Goal: Task Accomplishment & Management: Manage account settings

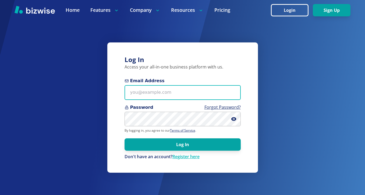
click at [177, 94] on input "Email Address" at bounding box center [183, 92] width 116 height 15
paste input "[EMAIL_ADDRESS][DOMAIN_NAME]"
type input "[EMAIL_ADDRESS][DOMAIN_NAME]"
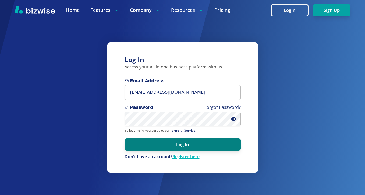
click at [172, 148] on button "Log In" at bounding box center [183, 145] width 116 height 12
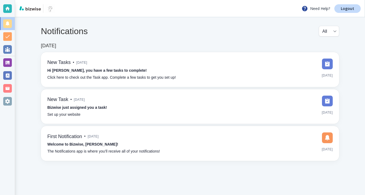
click at [15, 66] on div at bounding box center [7, 97] width 15 height 195
click at [11, 66] on div at bounding box center [7, 62] width 9 height 9
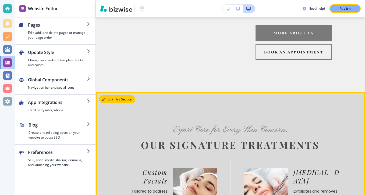
click at [109, 95] on button "Edit This Section" at bounding box center [117, 99] width 36 height 8
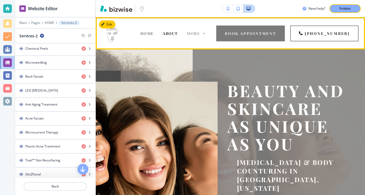
click at [197, 35] on span "More" at bounding box center [193, 33] width 13 height 5
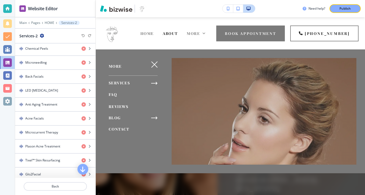
click at [119, 118] on span "BLOG" at bounding box center [115, 117] width 12 height 5
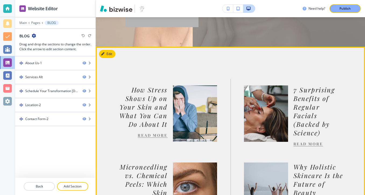
scroll to position [124, 0]
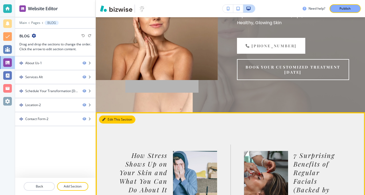
click at [113, 120] on button "Edit This Section" at bounding box center [117, 120] width 36 height 8
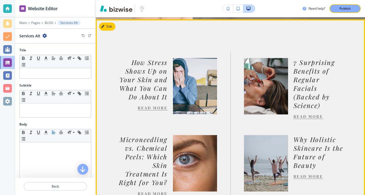
scroll to position [218, 0]
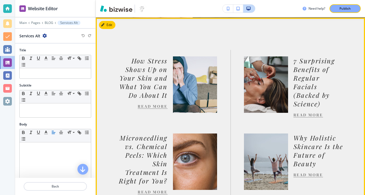
click at [152, 105] on link "READ MORE" at bounding box center [153, 106] width 30 height 5
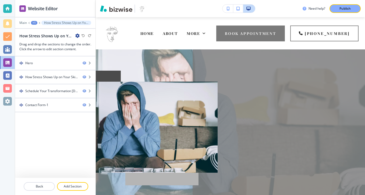
click at [75, 34] on icon "button" at bounding box center [77, 36] width 4 height 4
click at [82, 41] on button "Edit Page Settings" at bounding box center [92, 45] width 34 height 10
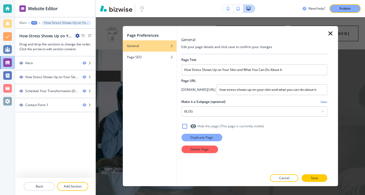
click at [206, 136] on p "Duplicate Page" at bounding box center [201, 137] width 23 height 5
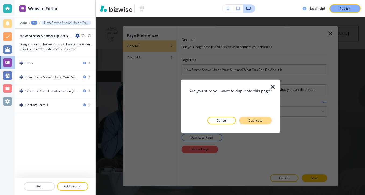
click at [265, 123] on button "Duplicate" at bounding box center [255, 121] width 33 height 8
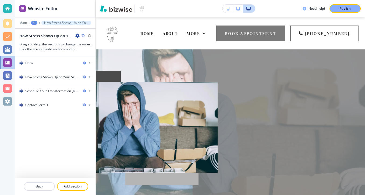
click at [76, 37] on icon "button" at bounding box center [77, 36] width 4 height 4
click at [91, 45] on p "Edit Page Settings" at bounding box center [92, 45] width 27 height 5
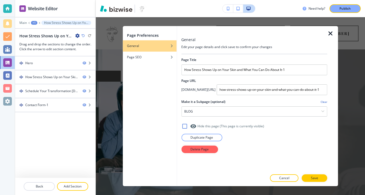
click at [293, 64] on div at bounding box center [254, 63] width 146 height 2
click at [295, 80] on h2 "Page URL" at bounding box center [254, 81] width 146 height 5
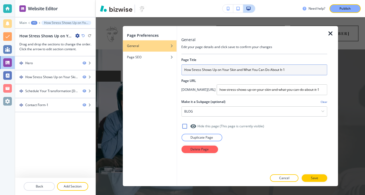
click at [296, 69] on input "How Stress Shows Up on Your Skin and What You Can Do About It-1" at bounding box center [254, 70] width 146 height 11
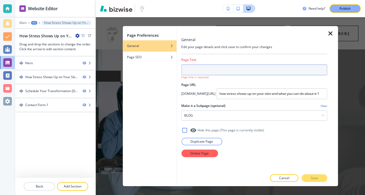
paste input "Your Skin Through the Seasons: How to Adjust Your Skincare Routine Year-Round"
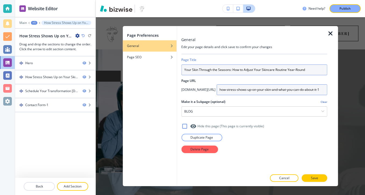
type input "Your Skin Through the Seasons: How to Adjust Your Skincare Routine Year-Round"
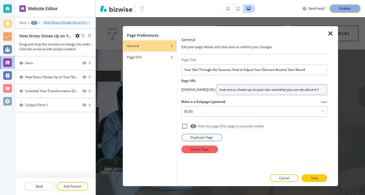
click at [249, 90] on input "how-stress-shows-up-on-your-skin-and-what-you-can-do-about-it-1" at bounding box center [272, 89] width 111 height 11
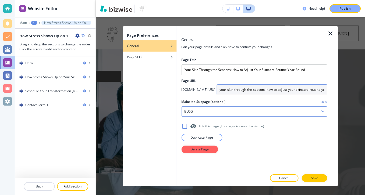
type input "your-skin-through-the-seasons-how-to-adjust-your-skincare-routine-year-round"
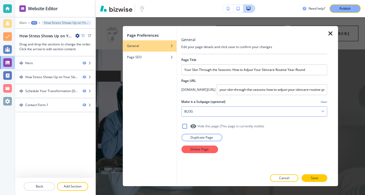
click at [224, 113] on div "BLOG" at bounding box center [255, 112] width 146 height 10
click at [162, 53] on div "button" at bounding box center [150, 53] width 54 height 3
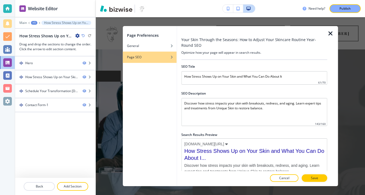
click at [210, 70] on div at bounding box center [254, 70] width 146 height 2
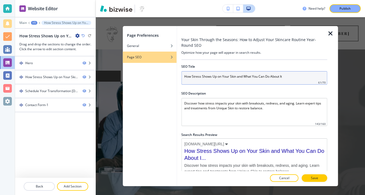
click at [210, 73] on input "How Stress Shows Up on Your Skin and What You Can Do About It" at bounding box center [254, 77] width 146 height 13
paste input "Your Skin Through the Seasons: How to Adjust Your Skincare Routine Year-Round"
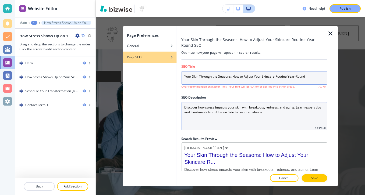
type input "Your Skin Through the Seasons: How to Adjust Your Skincare Routine Year-Round"
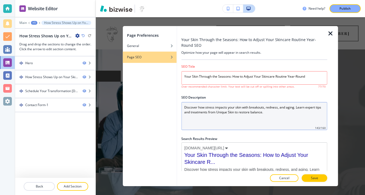
click at [236, 115] on Description "Discover how stress impacts your skin with breakouts, redness, and aging. Learn…" at bounding box center [254, 116] width 146 height 28
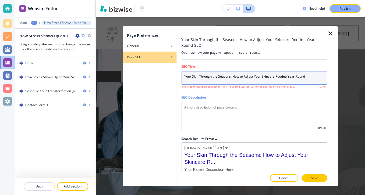
click at [311, 76] on input "Your Skin Through the Seasons: How to Adjust Your Skincare Routine Year-Round" at bounding box center [254, 77] width 146 height 13
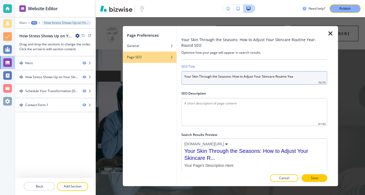
type input "Your Skin Through the Seasons: How to Adjust Your Skincare Routine Yea"
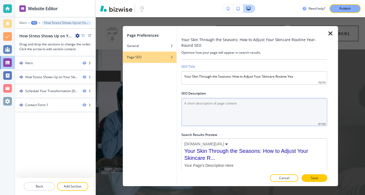
click at [252, 105] on Description "SEO Description" at bounding box center [254, 112] width 146 height 28
paste Description "Discover how to adapt your skincare routine for winter, spring, summer, and fal…"
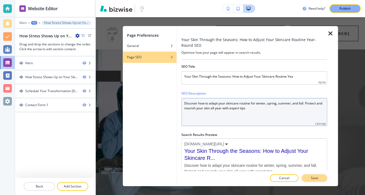
type Description "Discover how to adapt your skincare routine for winter, spring, summer, and fal…"
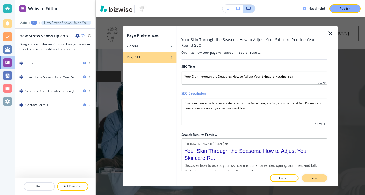
click at [315, 176] on p "Save" at bounding box center [314, 178] width 7 height 5
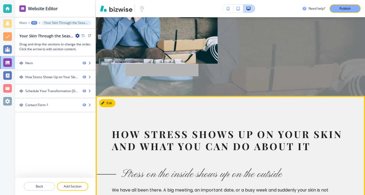
scroll to position [110, 0]
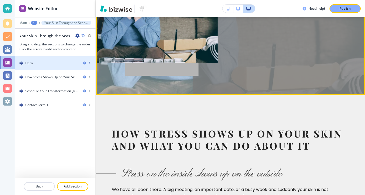
click at [65, 68] on div at bounding box center [55, 68] width 80 height 4
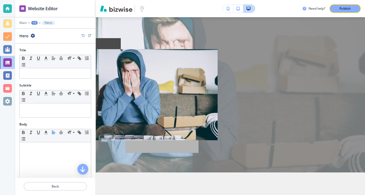
scroll to position [32, 0]
click at [54, 183] on button "Back" at bounding box center [55, 186] width 63 height 9
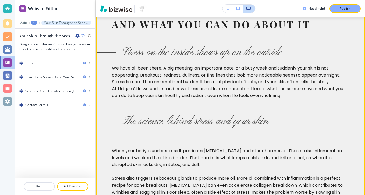
scroll to position [166, 0]
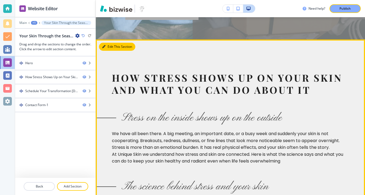
click at [112, 46] on button "Edit This Section" at bounding box center [117, 47] width 36 height 8
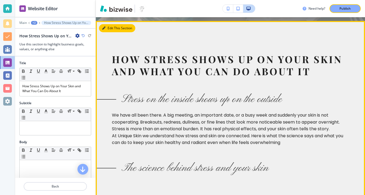
scroll to position [188, 0]
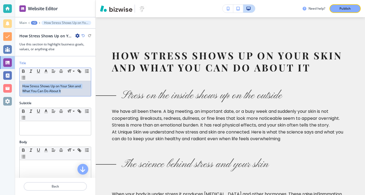
drag, startPoint x: 65, startPoint y: 93, endPoint x: 8, endPoint y: 80, distance: 58.5
click at [8, 80] on div "Website Editor Main +2 How Stress Shows Up on Your Skin and What You Can Do Abo…" at bounding box center [182, 97] width 365 height 195
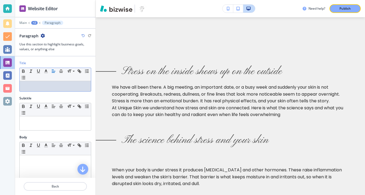
click at [82, 90] on div at bounding box center [55, 86] width 71 height 10
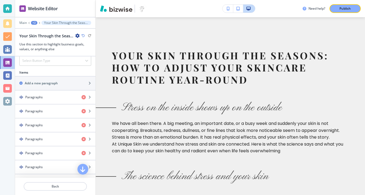
scroll to position [310, 0]
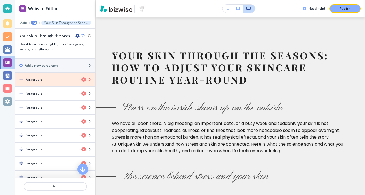
click at [83, 80] on icon "button" at bounding box center [83, 79] width 4 height 4
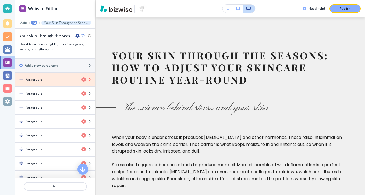
click at [83, 80] on icon "button" at bounding box center [83, 79] width 4 height 4
click at [83, 91] on icon "button" at bounding box center [83, 93] width 4 height 4
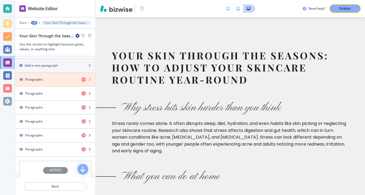
click at [83, 80] on icon "button" at bounding box center [83, 79] width 4 height 4
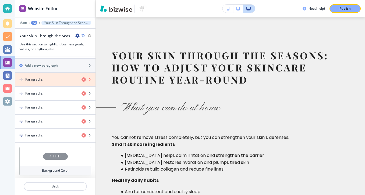
click at [83, 80] on icon "button" at bounding box center [83, 79] width 4 height 4
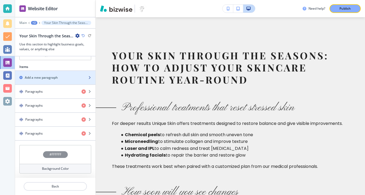
click at [83, 80] on div "button" at bounding box center [55, 82] width 80 height 4
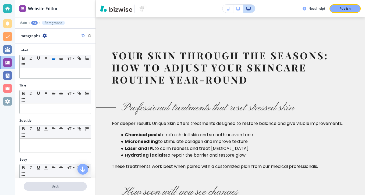
click at [62, 189] on button "Back" at bounding box center [55, 186] width 63 height 9
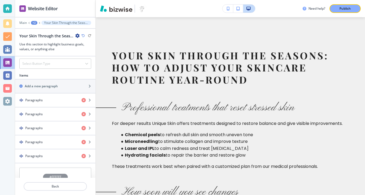
scroll to position [311, 0]
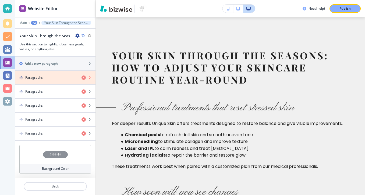
click at [85, 76] on icon "button" at bounding box center [83, 78] width 4 height 4
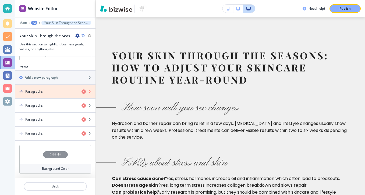
click at [83, 90] on icon "button" at bounding box center [83, 92] width 4 height 4
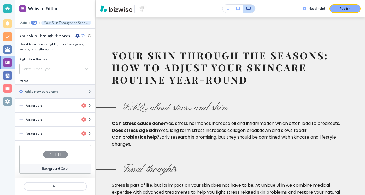
scroll to position [283, 0]
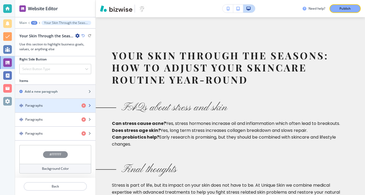
click at [83, 103] on div "Paragraphs" at bounding box center [55, 105] width 80 height 5
click at [83, 104] on icon "button" at bounding box center [83, 106] width 4 height 4
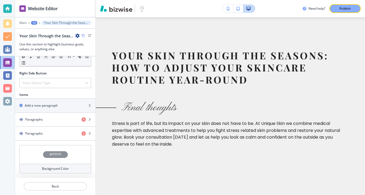
scroll to position [269, 0]
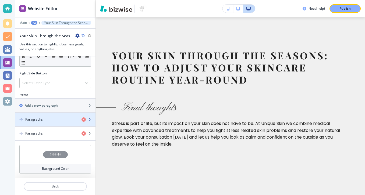
click at [84, 117] on div "Paragraphs" at bounding box center [55, 119] width 80 height 5
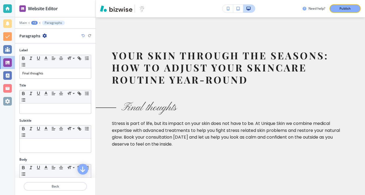
click at [53, 192] on div at bounding box center [55, 193] width 80 height 4
click at [63, 182] on div at bounding box center [55, 180] width 80 height 4
click at [63, 183] on button "Back" at bounding box center [55, 186] width 63 height 9
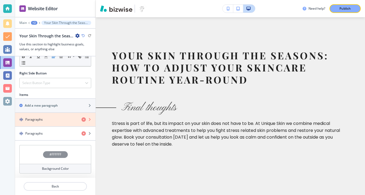
click at [82, 120] on icon "button" at bounding box center [83, 120] width 4 height 4
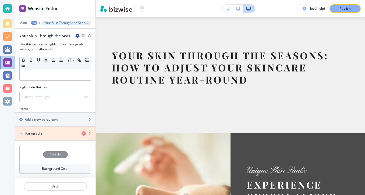
click at [82, 134] on icon "button" at bounding box center [83, 134] width 4 height 4
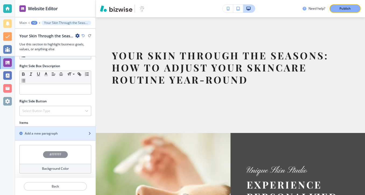
click at [82, 134] on div "Add a new paragraph" at bounding box center [49, 133] width 69 height 5
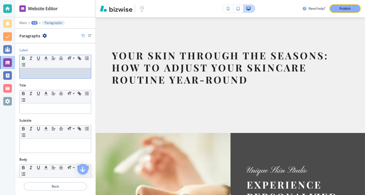
click at [65, 77] on div at bounding box center [55, 73] width 71 height 10
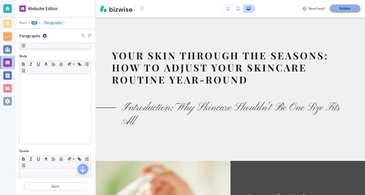
scroll to position [79, 0]
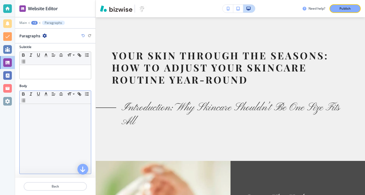
click at [51, 114] on div at bounding box center [55, 139] width 71 height 70
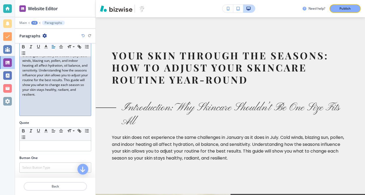
scroll to position [139, 0]
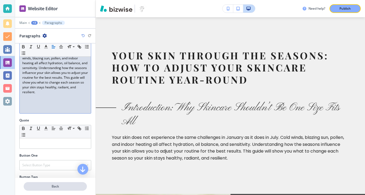
click at [64, 187] on p "Back" at bounding box center [55, 186] width 62 height 5
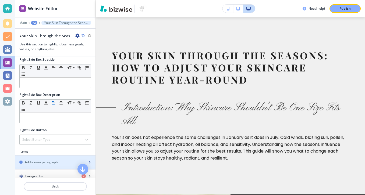
scroll to position [256, 0]
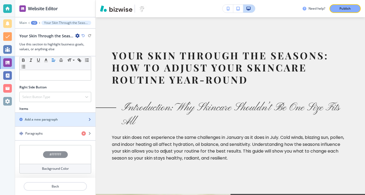
click at [62, 125] on div "button" at bounding box center [55, 124] width 80 height 4
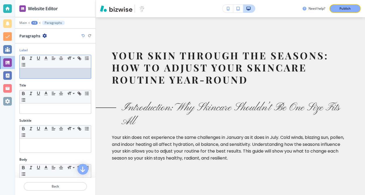
click at [65, 75] on p at bounding box center [55, 73] width 66 height 5
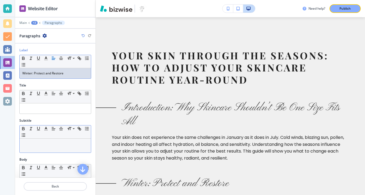
click at [41, 142] on p at bounding box center [55, 143] width 66 height 5
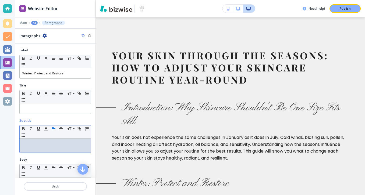
scroll to position [47, 0]
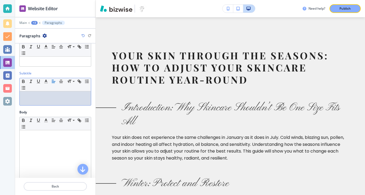
click at [41, 142] on div at bounding box center [55, 165] width 71 height 70
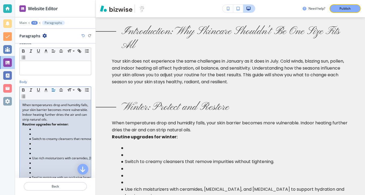
scroll to position [86, 0]
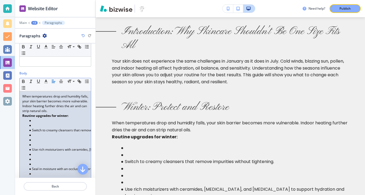
click at [46, 146] on li at bounding box center [57, 145] width 61 height 5
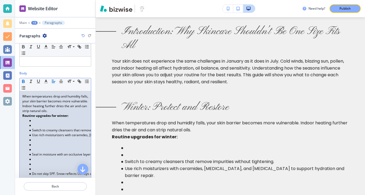
click at [37, 126] on li at bounding box center [57, 125] width 61 height 5
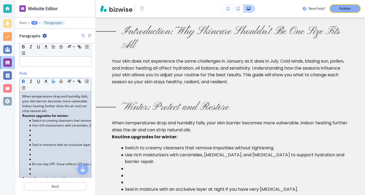
click at [32, 140] on li at bounding box center [57, 140] width 61 height 5
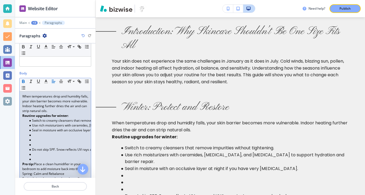
click at [31, 144] on li at bounding box center [57, 145] width 61 height 5
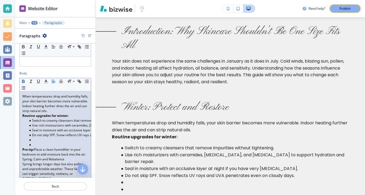
click at [34, 146] on li at bounding box center [57, 145] width 61 height 5
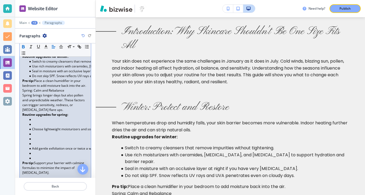
scroll to position [151, 0]
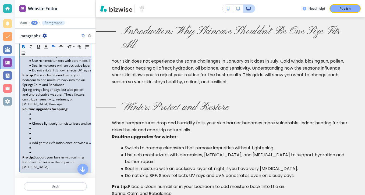
click at [37, 133] on li at bounding box center [57, 133] width 61 height 5
click at [37, 135] on li at bounding box center [57, 133] width 61 height 5
click at [37, 137] on li at bounding box center [57, 138] width 61 height 5
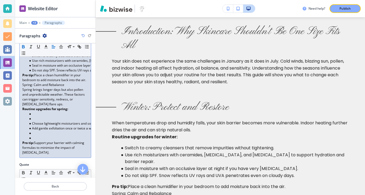
click at [36, 139] on li at bounding box center [57, 138] width 61 height 5
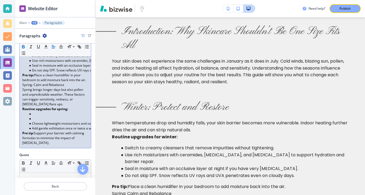
click at [36, 114] on li at bounding box center [57, 114] width 61 height 5
click at [36, 116] on li at bounding box center [57, 114] width 61 height 5
click at [36, 118] on li at bounding box center [57, 118] width 61 height 5
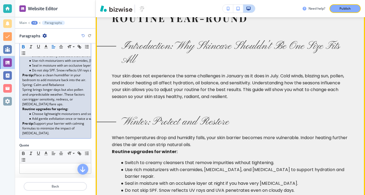
scroll to position [257, 0]
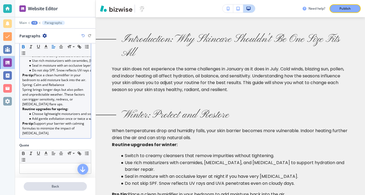
click at [76, 186] on p "Back" at bounding box center [55, 186] width 62 height 5
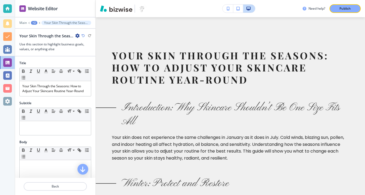
scroll to position [50, 0]
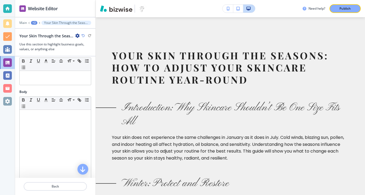
click at [33, 85] on div "Subtitle Small Normal Large Huge" at bounding box center [55, 70] width 80 height 39
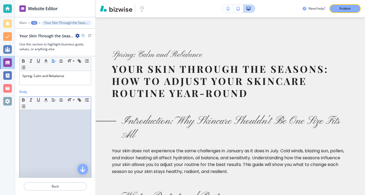
click at [63, 144] on div at bounding box center [55, 145] width 71 height 70
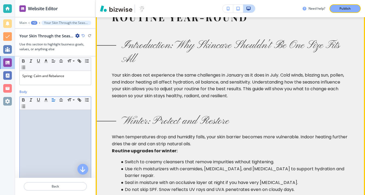
scroll to position [0, 0]
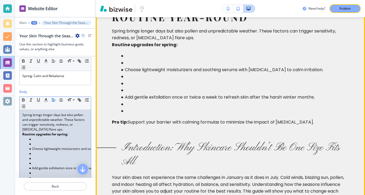
click at [130, 92] on li at bounding box center [233, 90] width 230 height 7
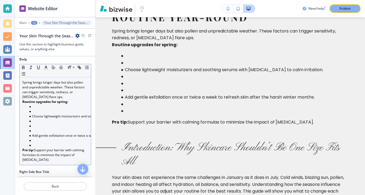
scroll to position [92, 0]
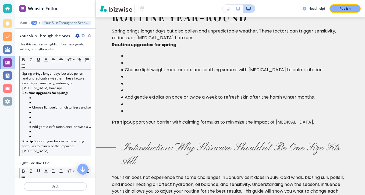
click at [59, 134] on li at bounding box center [57, 131] width 61 height 5
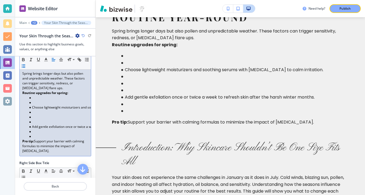
click at [57, 135] on li at bounding box center [57, 136] width 61 height 5
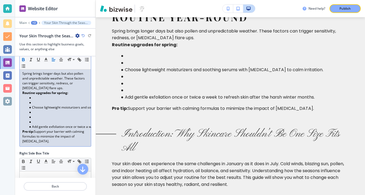
click at [38, 119] on li at bounding box center [57, 117] width 61 height 5
click at [38, 120] on li at bounding box center [57, 122] width 61 height 5
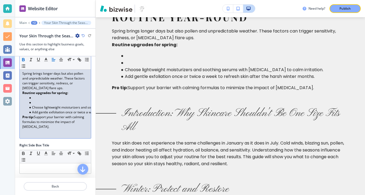
click at [40, 105] on li at bounding box center [57, 102] width 61 height 5
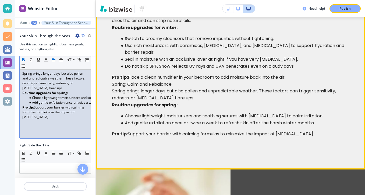
scroll to position [467, 0]
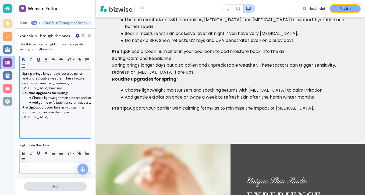
click at [69, 183] on button "Back" at bounding box center [55, 186] width 63 height 9
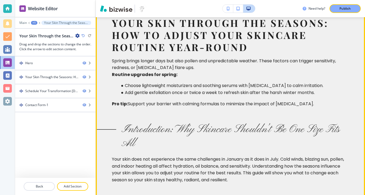
scroll to position [119, 0]
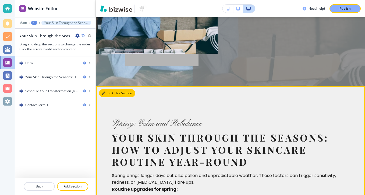
click at [110, 93] on button "Edit This Section" at bounding box center [117, 93] width 36 height 8
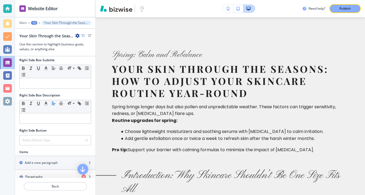
scroll to position [269, 0]
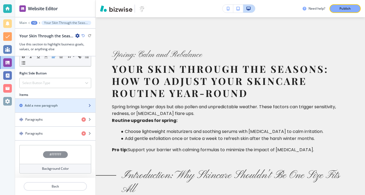
click at [66, 107] on div "Add a new paragraph" at bounding box center [49, 105] width 69 height 5
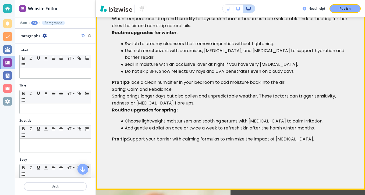
scroll to position [402, 0]
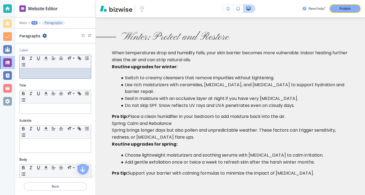
click at [85, 78] on div at bounding box center [55, 73] width 71 height 10
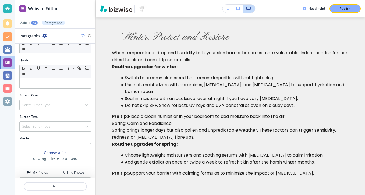
scroll to position [199, 0]
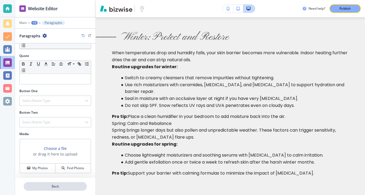
click at [47, 187] on p "Back" at bounding box center [55, 186] width 62 height 5
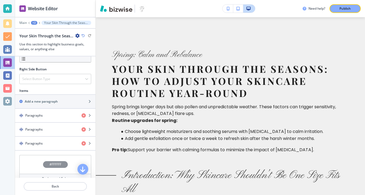
scroll to position [283, 0]
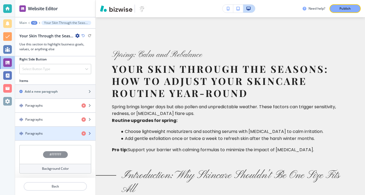
click at [49, 129] on div "button" at bounding box center [55, 129] width 80 height 4
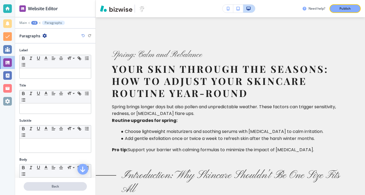
click at [48, 188] on p "Back" at bounding box center [55, 186] width 62 height 5
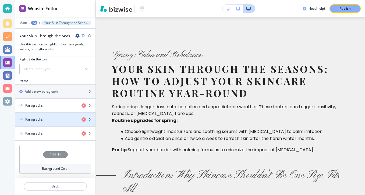
click at [52, 125] on div "button" at bounding box center [55, 124] width 80 height 4
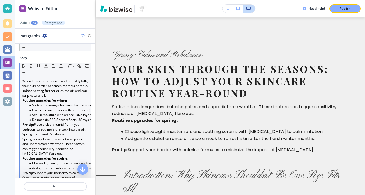
scroll to position [128, 0]
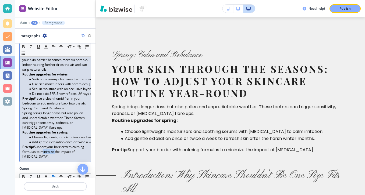
drag, startPoint x: 55, startPoint y: 153, endPoint x: 41, endPoint y: 150, distance: 14.0
click at [41, 150] on p "Pro tip: Support your barrier with calming formulas to minimize the impact of s…" at bounding box center [55, 152] width 66 height 15
click at [49, 158] on p "Pro tip: Support your barrier with calming formulas to minimize the impact of s…" at bounding box center [55, 152] width 66 height 15
drag, startPoint x: 52, startPoint y: 158, endPoint x: 13, endPoint y: 134, distance: 45.3
click at [13, 134] on div "Website Editor Main +3 Paragraphs Paragraphs Label Small Normal Large Huge Wint…" at bounding box center [182, 97] width 365 height 195
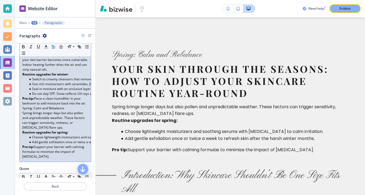
copy div "Routine upgrades for spring: Choose lightweight moisturizers and soothing serum…"
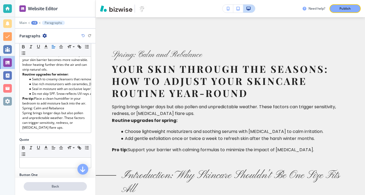
click at [35, 185] on p "Back" at bounding box center [55, 186] width 62 height 5
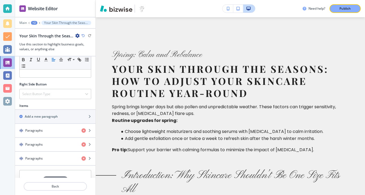
scroll to position [283, 0]
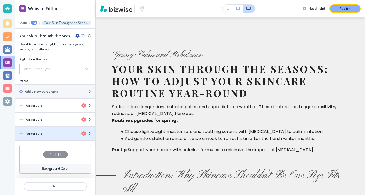
click at [40, 129] on div "button" at bounding box center [55, 129] width 80 height 4
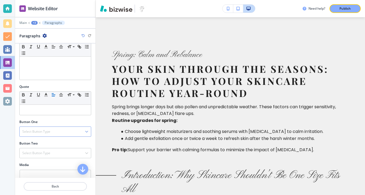
scroll to position [160, 0]
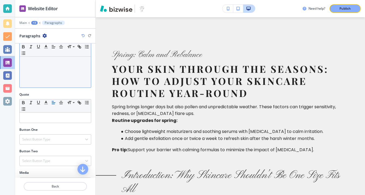
click at [56, 84] on div at bounding box center [55, 53] width 71 height 70
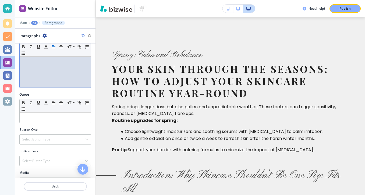
scroll to position [72, 0]
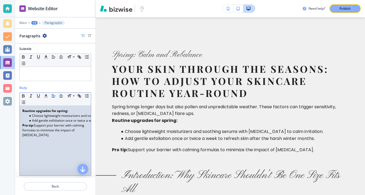
click at [73, 91] on div at bounding box center [55, 91] width 72 height 2
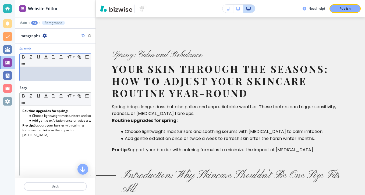
click at [73, 84] on div "Subtitle Small Normal Large Huge" at bounding box center [55, 66] width 80 height 39
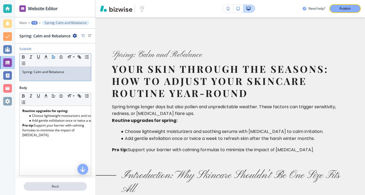
click at [69, 190] on button "Back" at bounding box center [55, 186] width 63 height 9
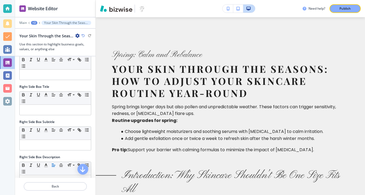
scroll to position [264, 0]
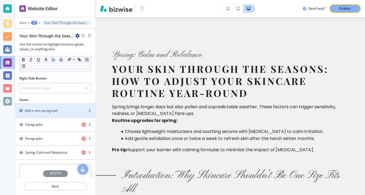
click at [69, 111] on div "Add a new paragraph" at bounding box center [49, 110] width 69 height 5
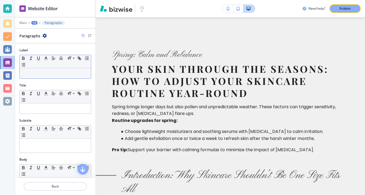
click at [86, 75] on p at bounding box center [55, 73] width 66 height 5
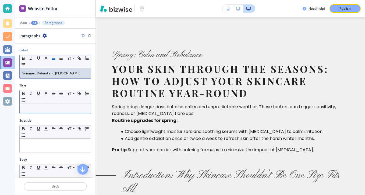
scroll to position [65, 0]
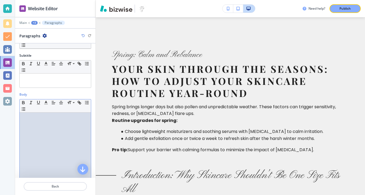
click at [37, 120] on div at bounding box center [55, 148] width 71 height 70
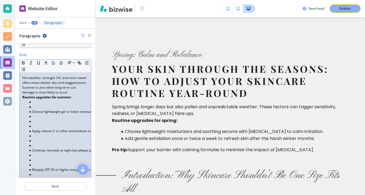
scroll to position [115, 0]
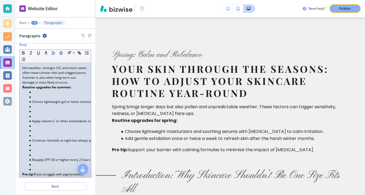
click at [53, 167] on li at bounding box center [57, 169] width 61 height 5
click at [42, 157] on li at bounding box center [57, 155] width 61 height 5
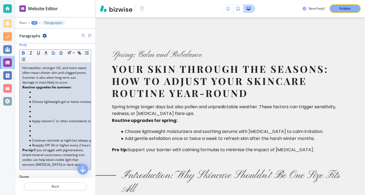
click at [39, 131] on li at bounding box center [57, 131] width 61 height 5
click at [39, 133] on li at bounding box center [57, 135] width 61 height 5
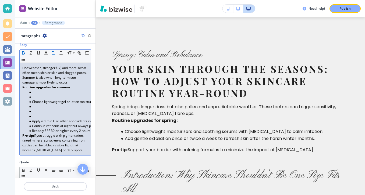
click at [38, 115] on li at bounding box center [57, 116] width 61 height 5
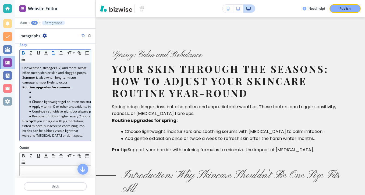
click at [31, 97] on li at bounding box center [57, 97] width 61 height 5
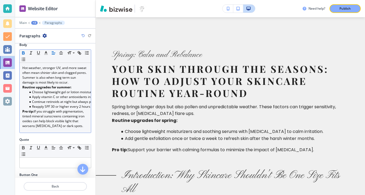
click at [57, 181] on div at bounding box center [55, 180] width 80 height 4
click at [57, 183] on button "Back" at bounding box center [55, 186] width 63 height 9
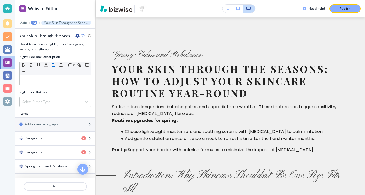
scroll to position [277, 0]
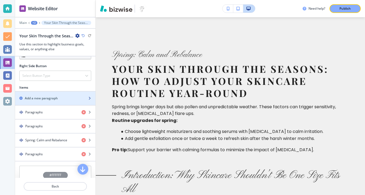
click at [47, 97] on h2 "Add a new paragraph" at bounding box center [41, 98] width 33 height 5
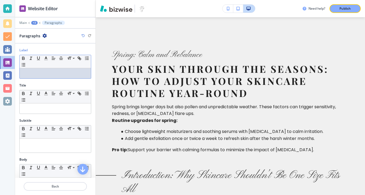
click at [87, 70] on div at bounding box center [55, 73] width 71 height 10
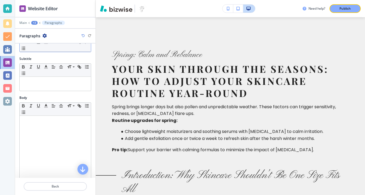
scroll to position [81, 0]
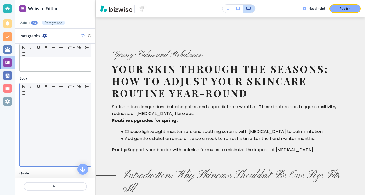
click at [63, 113] on div at bounding box center [55, 132] width 71 height 70
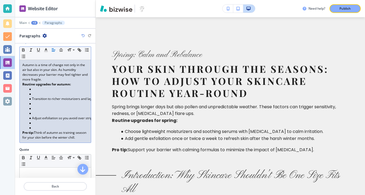
scroll to position [120, 0]
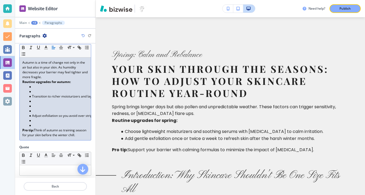
click at [55, 120] on li at bounding box center [57, 120] width 61 height 5
click at [54, 125] on li at bounding box center [57, 125] width 61 height 5
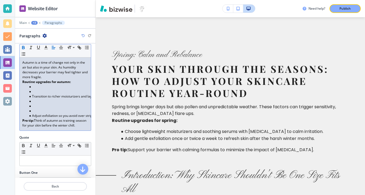
click at [42, 112] on li at bounding box center [57, 111] width 61 height 5
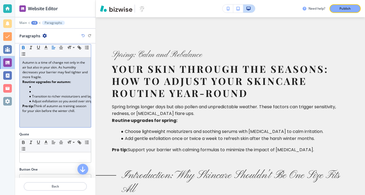
click at [37, 95] on li "Transition to richer moisturizers and layer hydrating serums with hyaluronic ac…" at bounding box center [57, 96] width 61 height 5
click at [35, 94] on li at bounding box center [57, 91] width 61 height 5
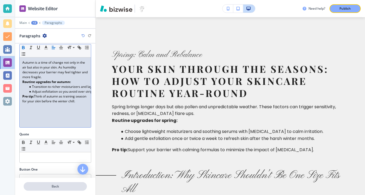
click at [47, 182] on button "Back" at bounding box center [55, 186] width 63 height 9
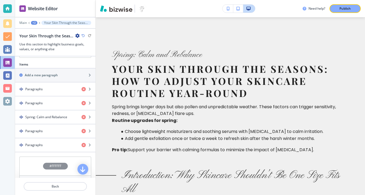
scroll to position [311, 0]
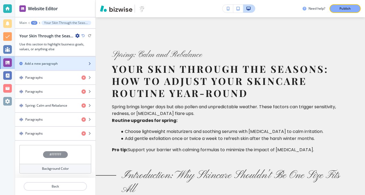
click at [71, 70] on div "button" at bounding box center [55, 68] width 80 height 4
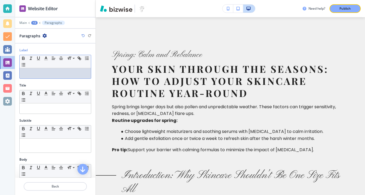
click at [29, 78] on div "Small Normal Large Huge" at bounding box center [55, 67] width 72 height 24
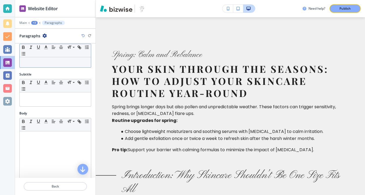
scroll to position [64, 0]
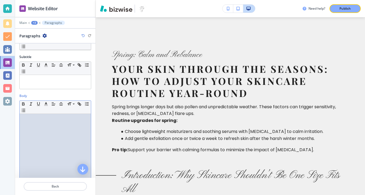
click at [44, 121] on p at bounding box center [55, 119] width 66 height 5
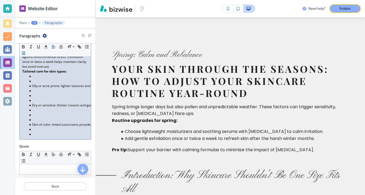
scroll to position [145, 0]
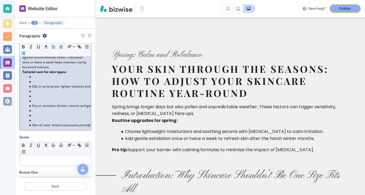
click at [36, 118] on li at bounding box center [57, 115] width 61 height 5
click at [36, 119] on li at bounding box center [57, 120] width 61 height 5
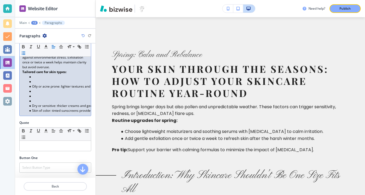
click at [39, 101] on li at bounding box center [57, 101] width 61 height 5
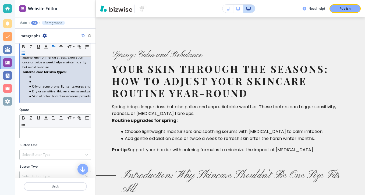
click at [43, 79] on li at bounding box center [57, 81] width 61 height 5
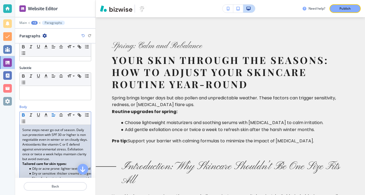
scroll to position [0, 0]
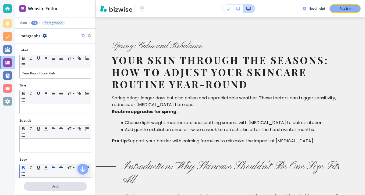
click at [62, 183] on button "Back" at bounding box center [55, 186] width 63 height 9
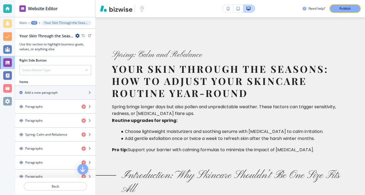
scroll to position [267, 0]
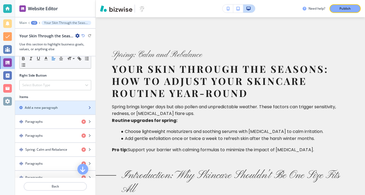
click at [65, 112] on div "button" at bounding box center [55, 112] width 80 height 4
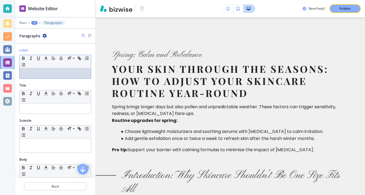
click at [60, 71] on p at bounding box center [55, 73] width 66 height 5
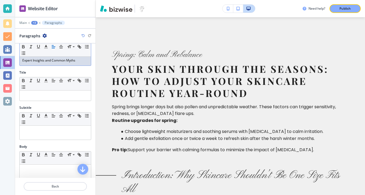
scroll to position [24, 0]
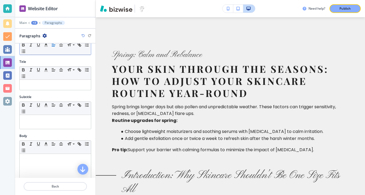
click at [65, 158] on p at bounding box center [55, 159] width 66 height 5
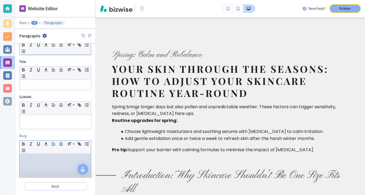
scroll to position [0, 0]
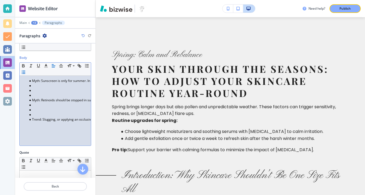
click at [38, 116] on li at bounding box center [57, 114] width 61 height 5
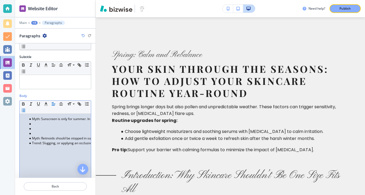
scroll to position [78, 0]
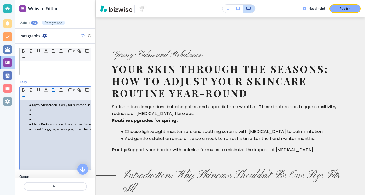
click at [34, 120] on li at bounding box center [57, 119] width 61 height 5
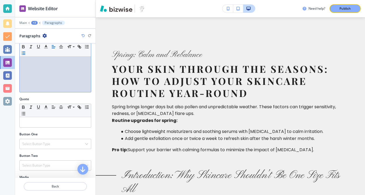
scroll to position [158, 0]
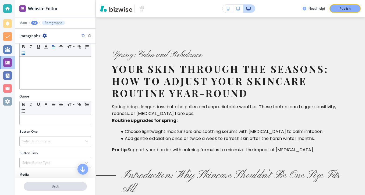
click at [50, 188] on p "Back" at bounding box center [55, 186] width 62 height 5
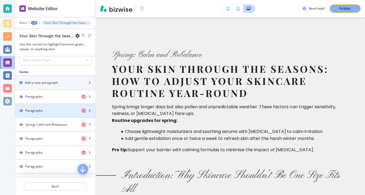
scroll to position [287, 0]
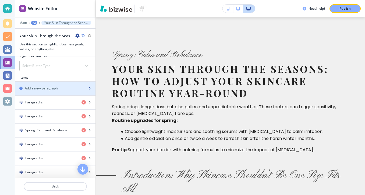
click at [74, 91] on div "button" at bounding box center [55, 93] width 80 height 4
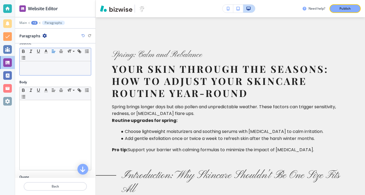
scroll to position [68, 0]
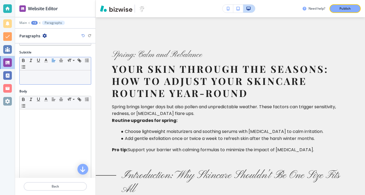
click at [56, 126] on div at bounding box center [55, 144] width 71 height 70
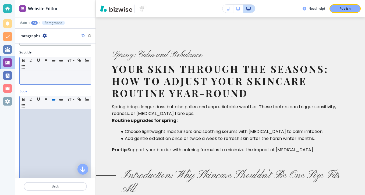
click at [75, 74] on p at bounding box center [55, 75] width 66 height 5
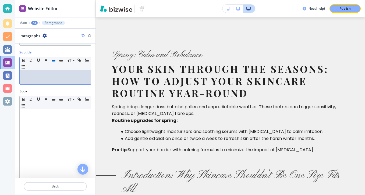
scroll to position [17, 0]
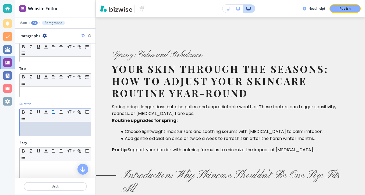
click at [75, 78] on icon at bounding box center [73, 77] width 6 height 5
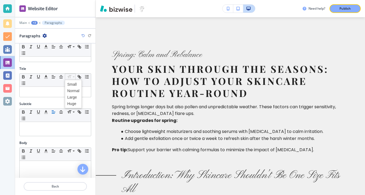
click at [58, 101] on div "Title Small Normal Large Huge" at bounding box center [55, 83] width 80 height 35
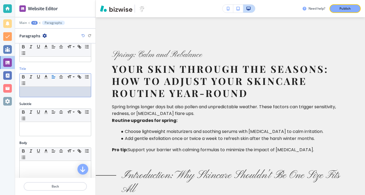
scroll to position [0, 0]
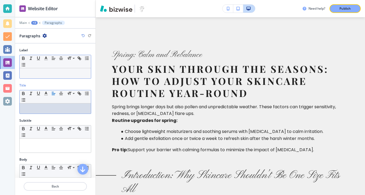
click at [83, 75] on p at bounding box center [55, 73] width 66 height 5
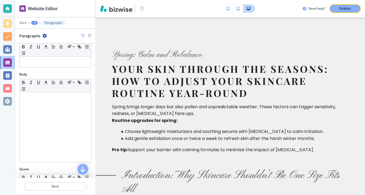
scroll to position [128, 0]
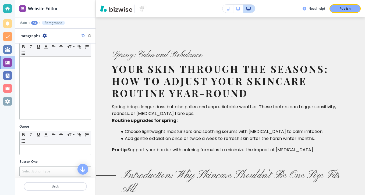
click at [69, 116] on div at bounding box center [55, 85] width 71 height 70
click at [93, 67] on div "Body Small Normal Large Huge" at bounding box center [55, 76] width 80 height 95
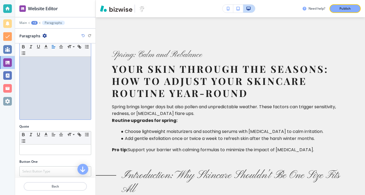
click at [76, 72] on div at bounding box center [55, 85] width 71 height 70
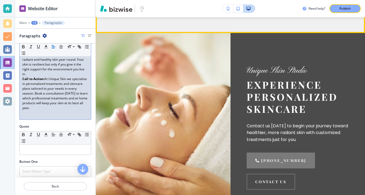
scroll to position [1089, 0]
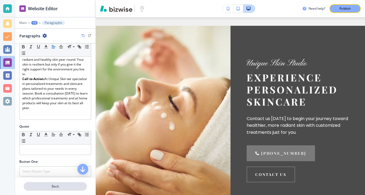
click at [63, 184] on p "Back" at bounding box center [55, 186] width 62 height 5
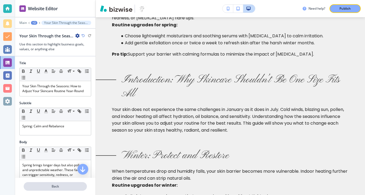
click at [63, 184] on button "Back" at bounding box center [55, 186] width 63 height 9
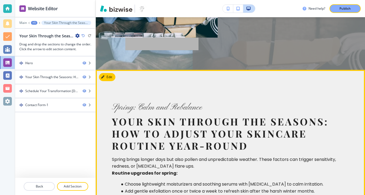
scroll to position [0, 0]
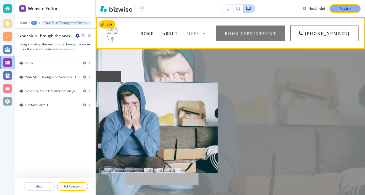
click at [207, 33] on icon at bounding box center [203, 33] width 5 height 5
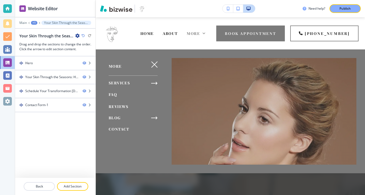
click at [119, 117] on span "BLOG" at bounding box center [115, 117] width 12 height 5
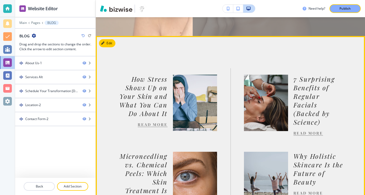
scroll to position [178, 0]
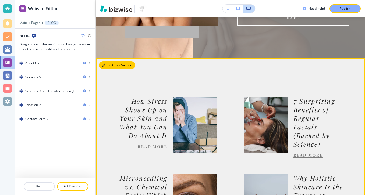
click at [105, 68] on button "Edit This Section" at bounding box center [117, 65] width 36 height 8
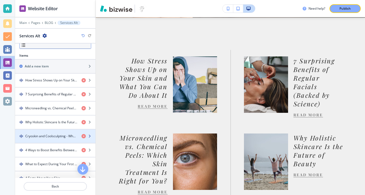
scroll to position [129, 0]
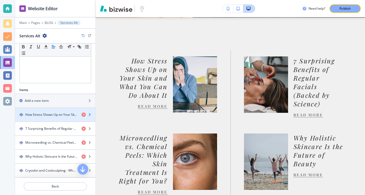
click at [53, 120] on div "button" at bounding box center [55, 119] width 80 height 4
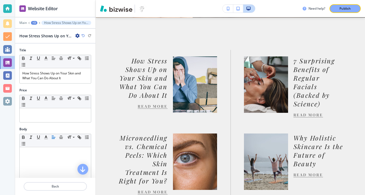
click at [77, 36] on icon "button" at bounding box center [77, 36] width 4 height 4
click at [79, 52] on p "Duplicate How Stress Shows Up on Your Skin and What You Can Do About It" at bounding box center [92, 54] width 27 height 5
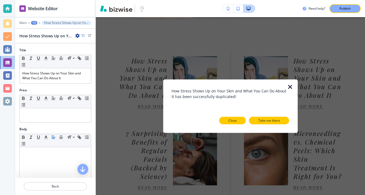
click at [239, 122] on button "Close" at bounding box center [232, 121] width 27 height 8
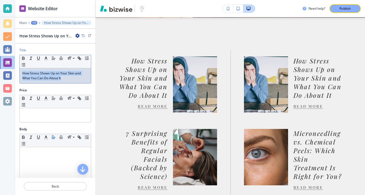
drag, startPoint x: 66, startPoint y: 82, endPoint x: 28, endPoint y: 66, distance: 41.5
click at [28, 66] on div "Small Normal Large Huge How Stress Shows Up on Your Skin and What You Can Do Ab…" at bounding box center [55, 69] width 72 height 29
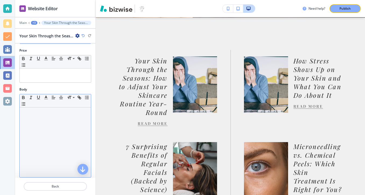
scroll to position [52, 0]
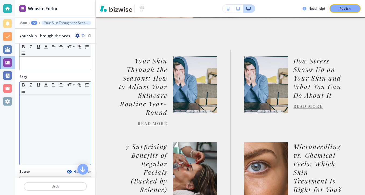
click at [64, 116] on div at bounding box center [55, 130] width 71 height 70
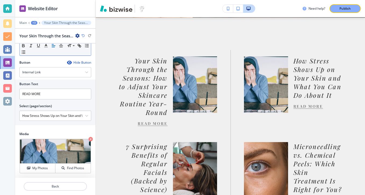
scroll to position [0, 0]
click at [87, 117] on icon "button" at bounding box center [86, 115] width 3 height 3
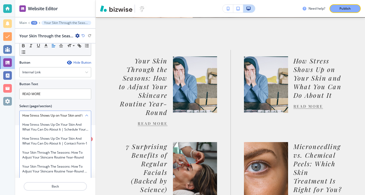
scroll to position [1558, 0]
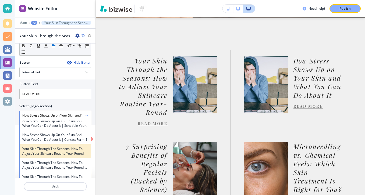
click at [76, 152] on h4 "Your Skin Through the Seasons: How to Adjust Your Skincare Routine Year-Round" at bounding box center [55, 152] width 66 height 10
type \(page\/section\) "Your Skin Through the Seasons: How to Adjust Your Skincare Routine Year-Round"
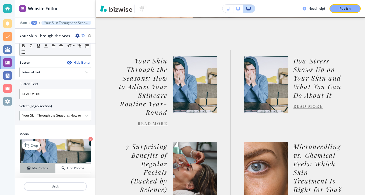
click at [48, 167] on div "My Photos" at bounding box center [37, 168] width 35 height 5
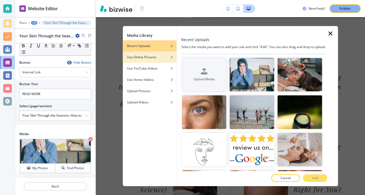
click at [170, 58] on icon "button" at bounding box center [171, 57] width 3 height 3
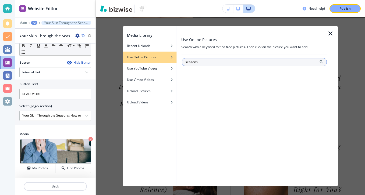
type input "seasons"
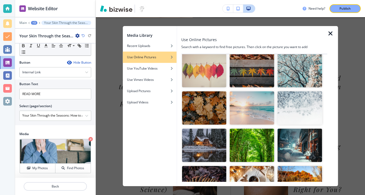
scroll to position [54, 0]
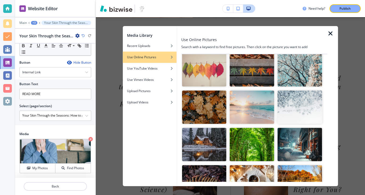
click at [221, 79] on img "button" at bounding box center [204, 69] width 45 height 33
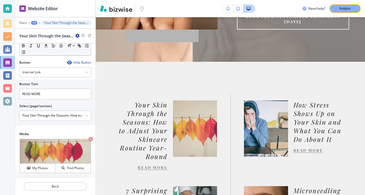
scroll to position [173, 0]
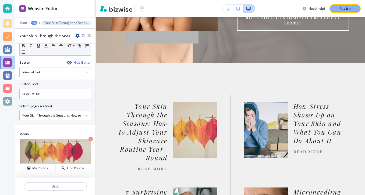
click at [157, 169] on link "READ MORE" at bounding box center [153, 168] width 30 height 5
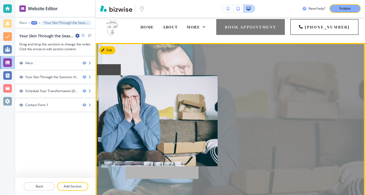
scroll to position [0, 0]
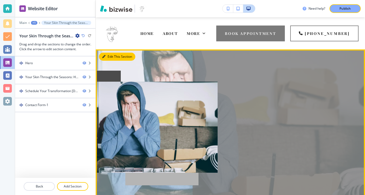
click at [112, 54] on button "Edit This Section" at bounding box center [117, 57] width 36 height 8
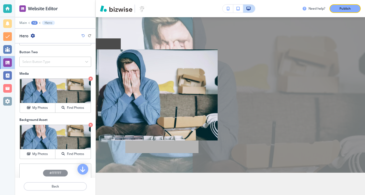
scroll to position [207, 0]
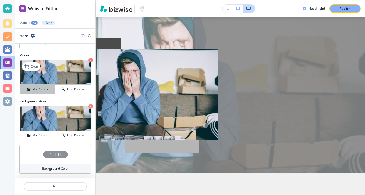
click at [45, 85] on button "My Photos" at bounding box center [38, 89] width 36 height 9
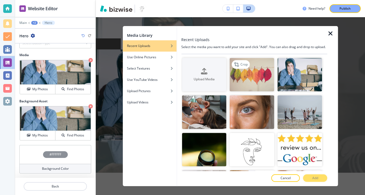
click at [235, 76] on img "button" at bounding box center [252, 74] width 45 height 33
click at [310, 176] on button "Add" at bounding box center [315, 179] width 24 height 8
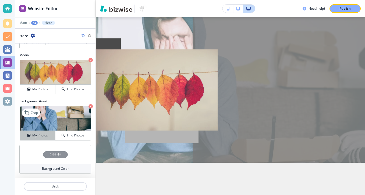
click at [50, 135] on div "My Photos" at bounding box center [37, 135] width 35 height 5
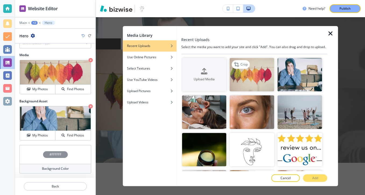
click at [261, 91] on img "button" at bounding box center [252, 74] width 45 height 33
click at [317, 181] on button "Add" at bounding box center [315, 179] width 24 height 8
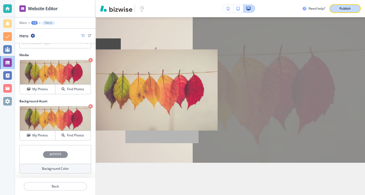
click at [339, 10] on div "Publish" at bounding box center [344, 8] width 17 height 5
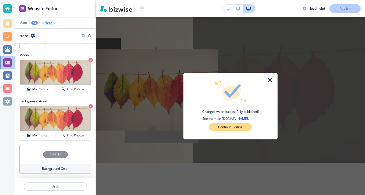
click at [244, 128] on button "Continue Editing" at bounding box center [230, 127] width 43 height 8
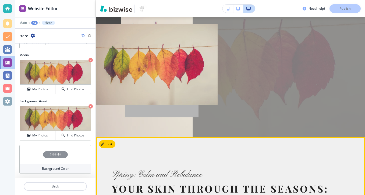
scroll to position [0, 0]
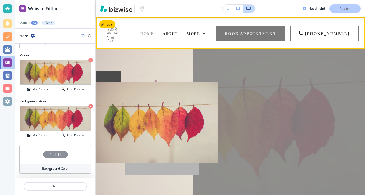
click at [154, 33] on span "HOME" at bounding box center [146, 33] width 13 height 5
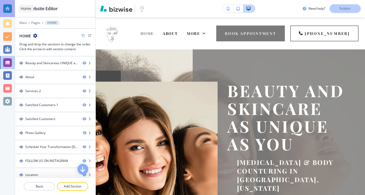
click at [6, 9] on div at bounding box center [7, 8] width 9 height 9
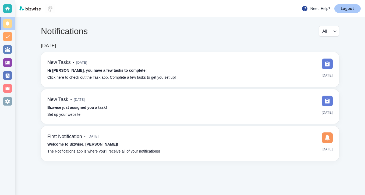
click at [357, 10] on link "Logout" at bounding box center [347, 8] width 26 height 9
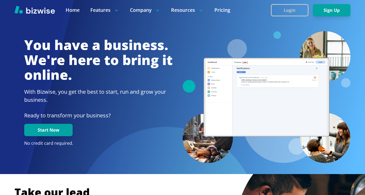
click at [300, 7] on button "Login" at bounding box center [290, 10] width 38 height 12
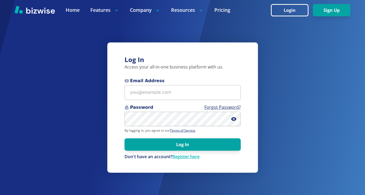
click at [206, 83] on span "Email Address" at bounding box center [183, 81] width 116 height 6
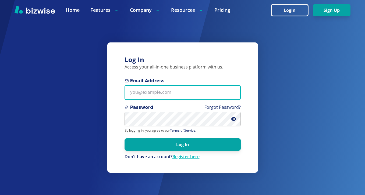
click at [206, 85] on input "Email Address" at bounding box center [183, 92] width 116 height 15
click at [206, 86] on input "Email Address" at bounding box center [183, 92] width 116 height 15
paste input "marinefinishesllc@gmail.com"
type input "marinefinishesllc@gmail.com"
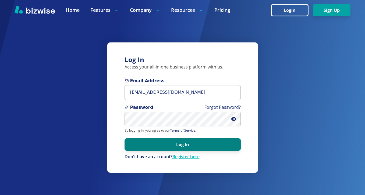
click at [179, 148] on button "Log In" at bounding box center [183, 145] width 116 height 12
